Goal: Navigation & Orientation: Find specific page/section

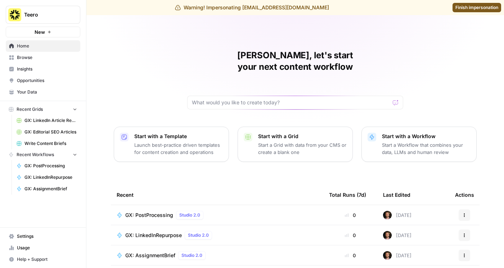
click at [51, 62] on link "Browse" at bounding box center [43, 58] width 75 height 12
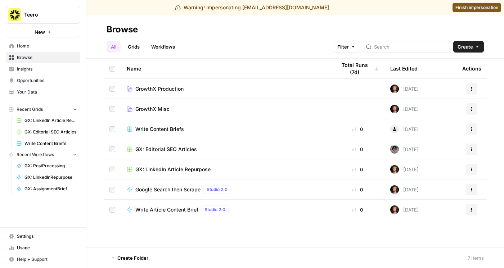
click at [164, 44] on link "Workflows" at bounding box center [163, 47] width 32 height 12
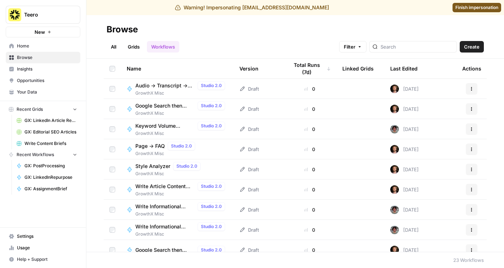
click at [30, 236] on span "Settings" at bounding box center [47, 236] width 60 height 6
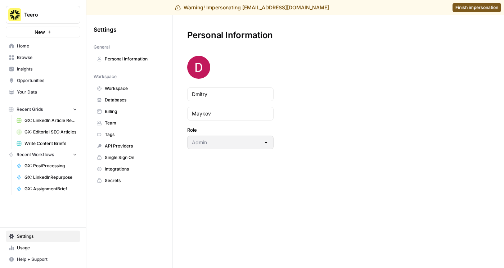
click at [116, 108] on span "Billing" at bounding box center [133, 111] width 57 height 6
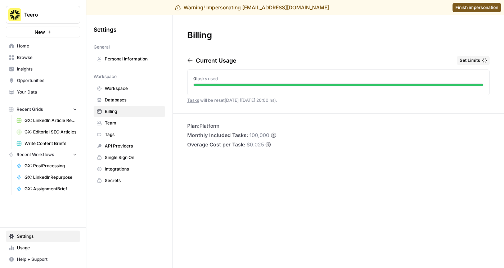
click at [114, 100] on span "Databases" at bounding box center [133, 100] width 57 height 6
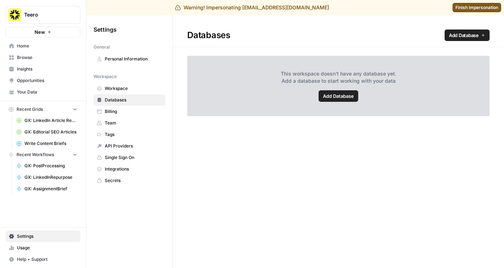
click at [110, 115] on link "Billing" at bounding box center [130, 112] width 72 height 12
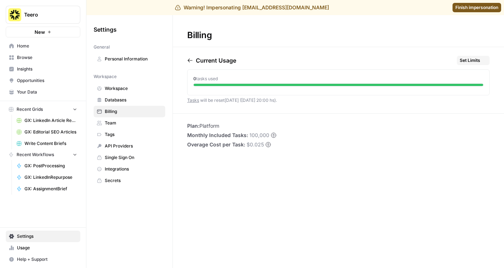
click at [111, 122] on span "Team" at bounding box center [133, 123] width 57 height 6
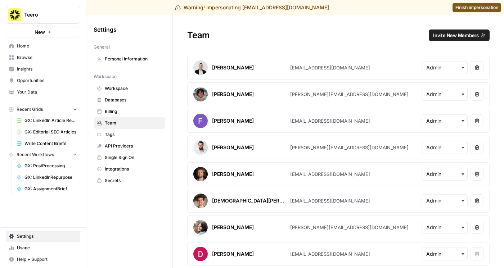
click at [466, 5] on span "Finish impersonation" at bounding box center [477, 7] width 43 height 6
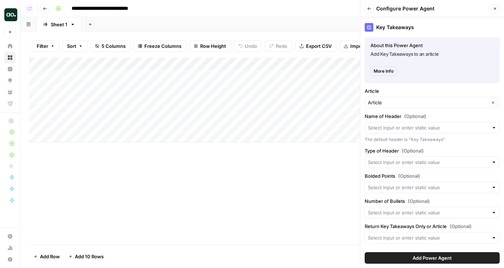
scroll to position [35, 0]
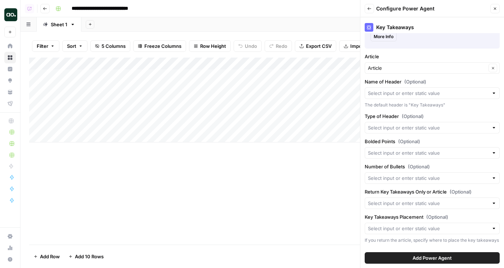
click at [502, 21] on div "Key Takeaways About this Power Agent Add Key Takeaways to an article More Info …" at bounding box center [433, 142] width 144 height 251
